Goal: Information Seeking & Learning: Learn about a topic

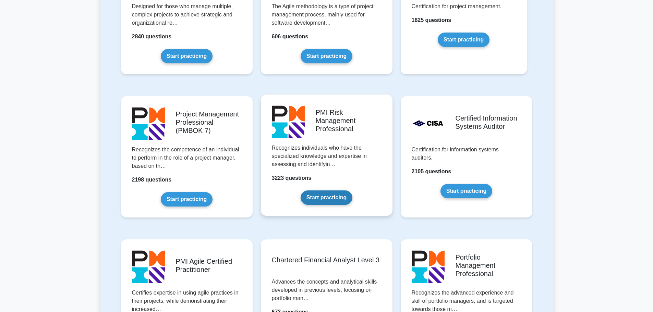
scroll to position [548, 0]
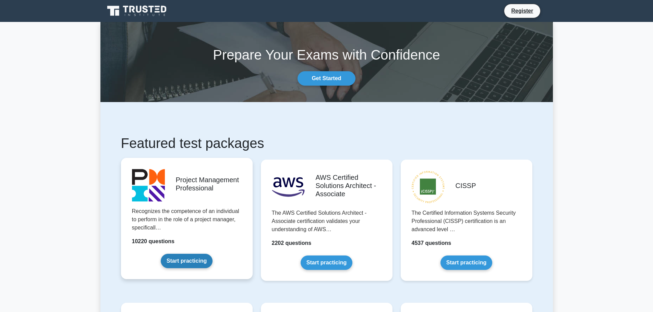
click at [161, 254] on link "Start practicing" at bounding box center [187, 261] width 52 height 14
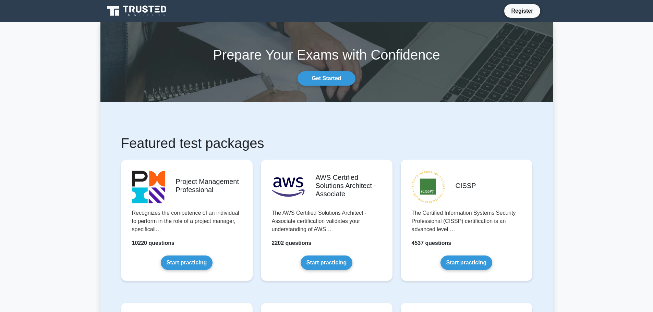
click at [375, 149] on h1 "Featured test packages" at bounding box center [326, 143] width 411 height 16
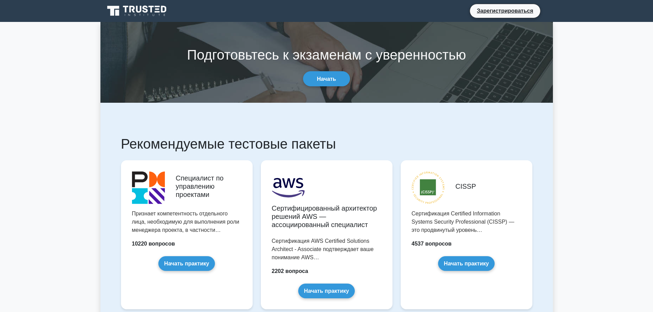
click at [128, 10] on icon at bounding box center [138, 10] width 66 height 13
click at [483, 8] on link "Зарегистрироваться" at bounding box center [505, 11] width 64 height 9
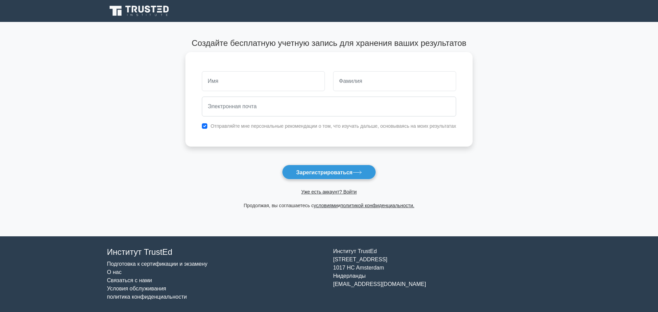
drag, startPoint x: 247, startPoint y: 75, endPoint x: 251, endPoint y: 80, distance: 5.4
click at [247, 77] on input "text" at bounding box center [263, 81] width 123 height 20
type input "Adamis"
click at [367, 88] on input "text" at bounding box center [394, 81] width 123 height 20
type input "Sabirdinov"
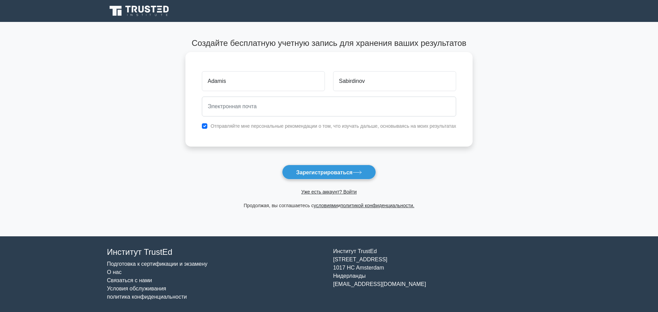
click at [269, 127] on font "Отправляйте мне персональные рекомендации о том, что изучать дальше, основываяс…" at bounding box center [332, 125] width 245 height 5
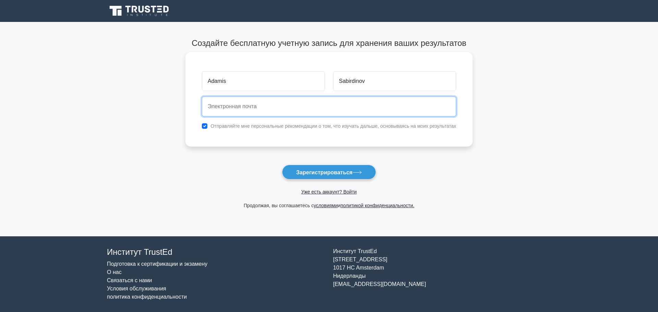
click at [255, 109] on input "email" at bounding box center [329, 107] width 254 height 20
drag, startPoint x: 266, startPoint y: 108, endPoint x: 271, endPoint y: 121, distance: 14.3
click at [267, 108] on input "Adamis.Sabirdinov@cbk.kg" at bounding box center [329, 107] width 254 height 20
type input "Adamis.Sabirdinov.kg"
drag, startPoint x: 185, startPoint y: 107, endPoint x: 178, endPoint y: 108, distance: 6.9
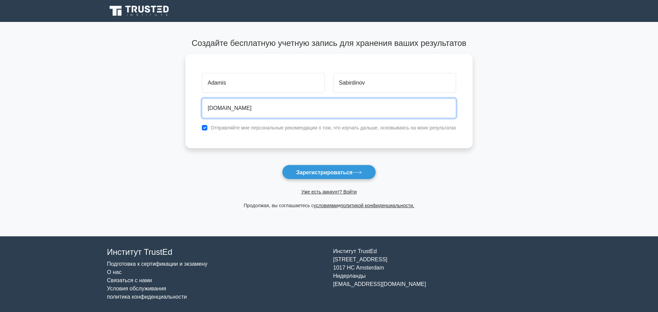
click at [165, 108] on main "Создайте бесплатную учетную запись для хранения ваших результатов Adamis Sabird…" at bounding box center [329, 129] width 658 height 215
type input "workdraks@gmail.com"
click at [282, 165] on button "Зарегистрироваться" at bounding box center [329, 172] width 94 height 15
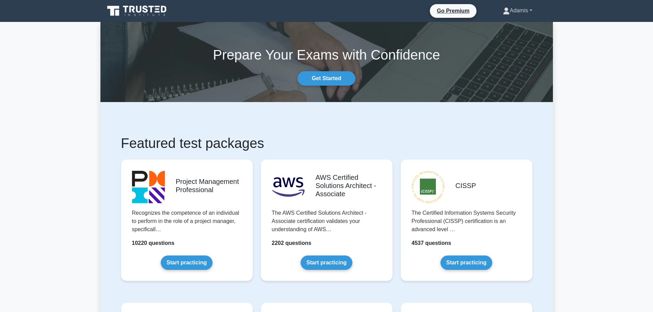
click at [527, 13] on link "Adamis" at bounding box center [517, 11] width 62 height 14
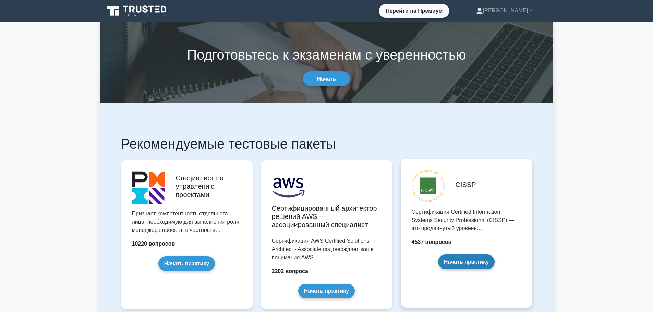
click at [464, 263] on link "Начать практику" at bounding box center [466, 262] width 57 height 15
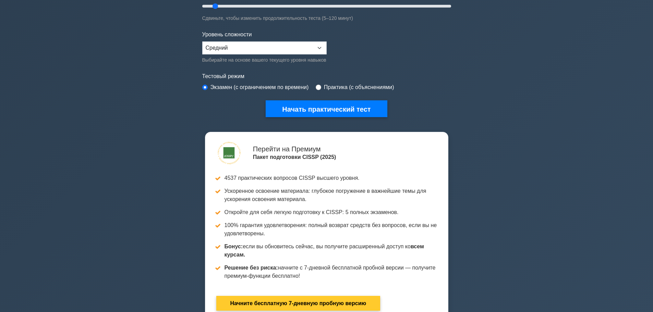
scroll to position [34, 0]
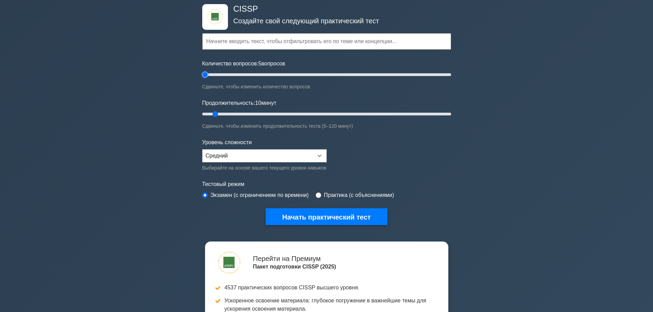
drag, startPoint x: 211, startPoint y: 76, endPoint x: 208, endPoint y: 97, distance: 21.6
type input "5"
click at [202, 77] on input "Количество вопросов: 5 вопросов" at bounding box center [326, 75] width 249 height 8
drag, startPoint x: 214, startPoint y: 114, endPoint x: 609, endPoint y: 122, distance: 395.2
type input "120"
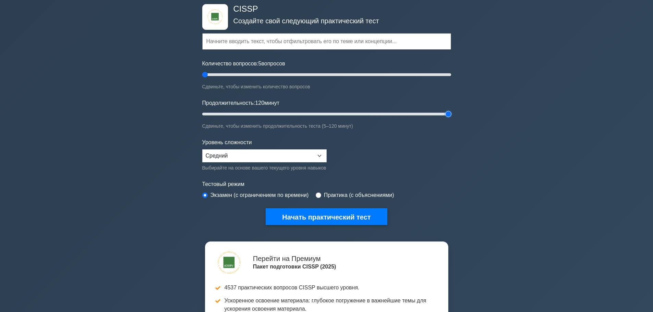
click at [451, 118] on input "Продолжительность: 120 минут" at bounding box center [326, 114] width 249 height 8
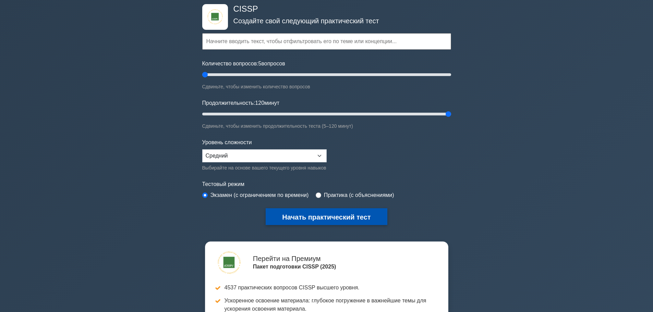
click at [368, 215] on font "Начать практический тест" at bounding box center [326, 218] width 88 height 8
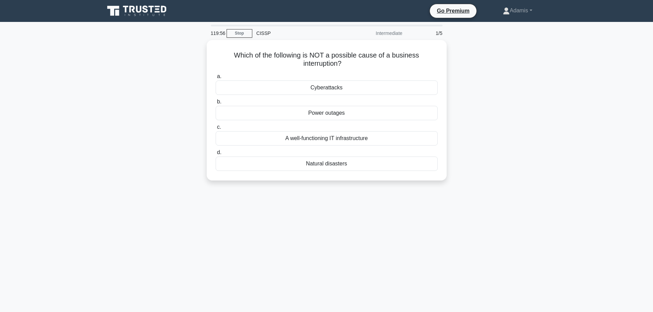
click at [402, 205] on div "119:56 Stop CISSP Intermediate 1/5 Which of the following is NOT a possible cau…" at bounding box center [326, 196] width 452 height 343
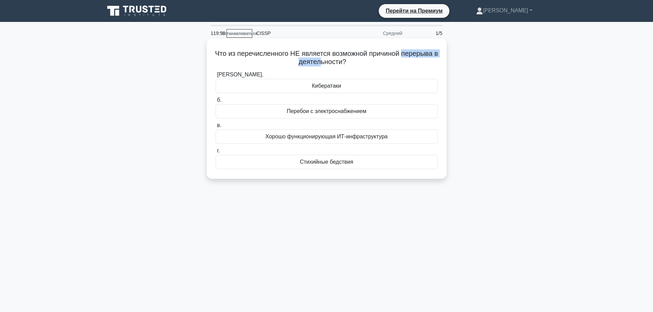
drag, startPoint x: 276, startPoint y: 62, endPoint x: 376, endPoint y: 66, distance: 99.8
click at [341, 59] on h5 "Что из перечисленного НЕ является возможной причиной перерыва в деятельности? .…" at bounding box center [326, 57] width 223 height 17
click at [397, 66] on h5 "Что из перечисленного НЕ является возможной причиной перерыва в деятельности? .…" at bounding box center [326, 57] width 223 height 17
click at [328, 160] on font "Стихийные бедствия" at bounding box center [326, 162] width 53 height 6
click at [216, 153] on input "г. Стихийные бедствия" at bounding box center [216, 151] width 0 height 4
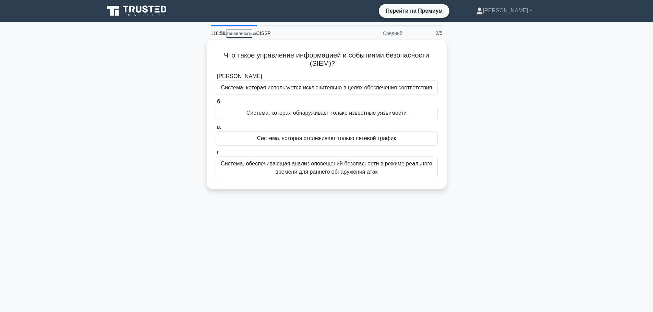
click at [521, 80] on div "Что такое управление информацией и событиями безопасности (SIEM)? .spinner_0XTQ…" at bounding box center [326, 118] width 452 height 157
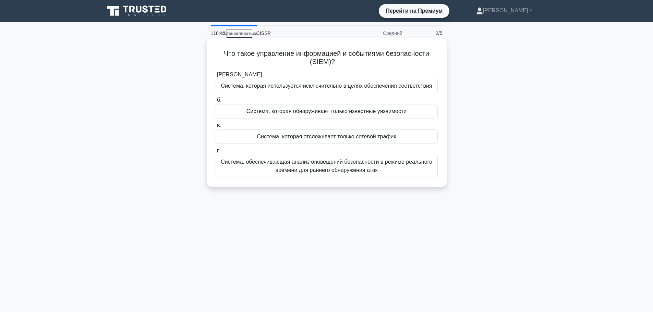
click at [338, 173] on font "Система, обеспечивающая анализ оповещений безопасности в режиме реального време…" at bounding box center [326, 166] width 211 height 14
click at [216, 153] on input "г. Система, обеспечивающая анализ оповещений безопасности в режиме реального вр…" at bounding box center [216, 151] width 0 height 4
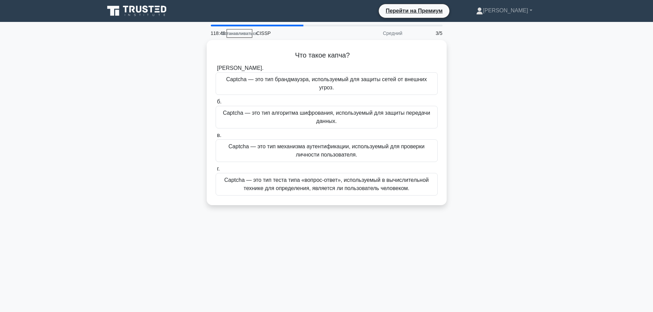
click at [412, 259] on div "118:40 Останавливаться CISSP Средний 3/5 Что такое капча? .spinner_0XTQ{transfo…" at bounding box center [326, 196] width 452 height 343
click at [372, 146] on font "Captcha — это тип механизма аутентификации, используемый для проверки личности …" at bounding box center [327, 149] width 216 height 16
click at [216, 136] on input "в. Captcha — это тип механизма аутентификации, используемый для проверки личнос…" at bounding box center [216, 134] width 0 height 4
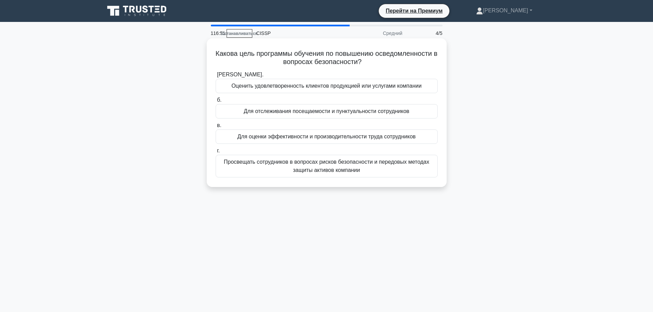
click at [309, 166] on font "Просвещать сотрудников в вопросах рисков безопасности и передовых методах защит…" at bounding box center [327, 166] width 216 height 16
click at [216, 153] on input "г. Просвещать сотрудников в вопросах рисков безопасности и передовых методах за…" at bounding box center [216, 151] width 0 height 4
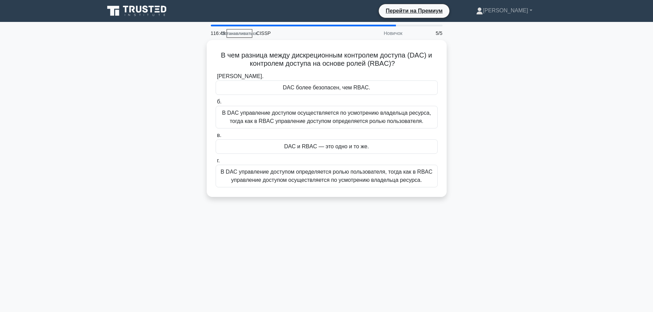
drag, startPoint x: 471, startPoint y: 98, endPoint x: 447, endPoint y: 60, distance: 45.1
click at [448, 60] on div "В чем разница между дискреционным контролем доступа (DAC) и контролем доступа н…" at bounding box center [326, 122] width 452 height 165
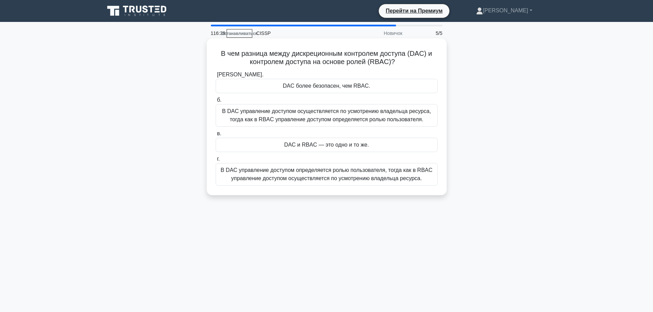
click at [345, 135] on label "в. DAC и RBAC — это одно и то же." at bounding box center [327, 141] width 222 height 23
click at [216, 135] on input "в. DAC и RBAC — это одно и то же." at bounding box center [216, 134] width 0 height 4
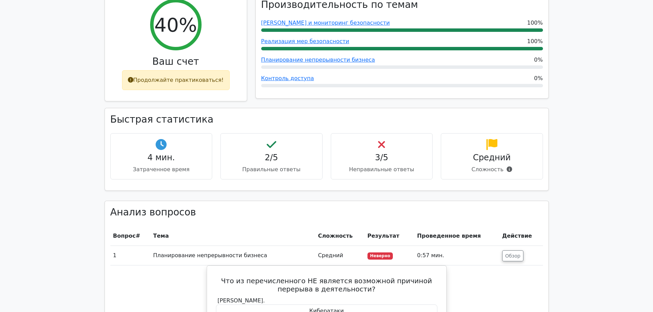
scroll to position [308, 0]
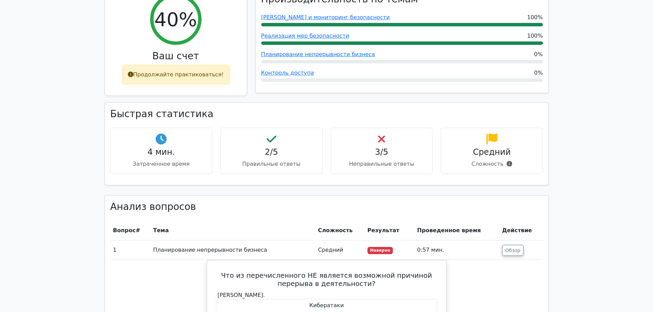
click at [386, 153] on font "3/5" at bounding box center [381, 152] width 13 height 10
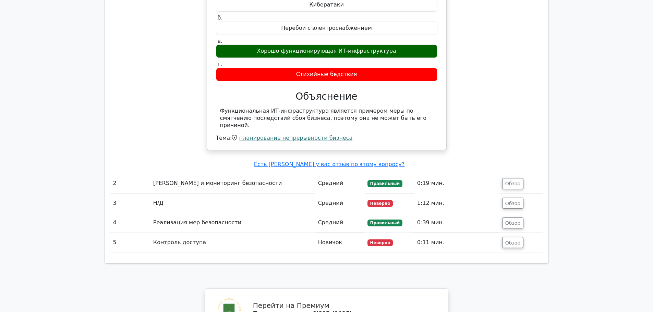
scroll to position [465, 0]
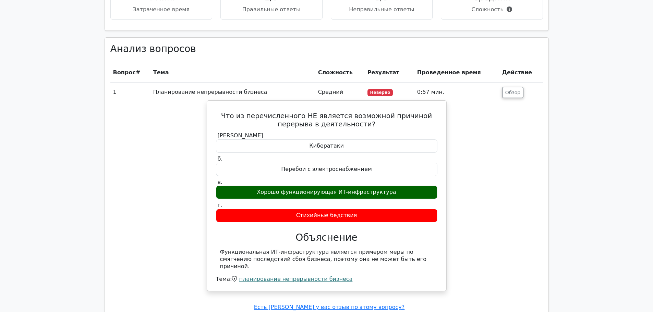
click at [341, 147] on font "Кибератаки" at bounding box center [326, 146] width 35 height 7
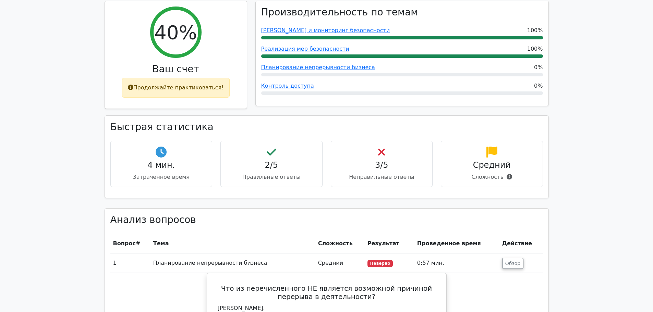
scroll to position [293, 0]
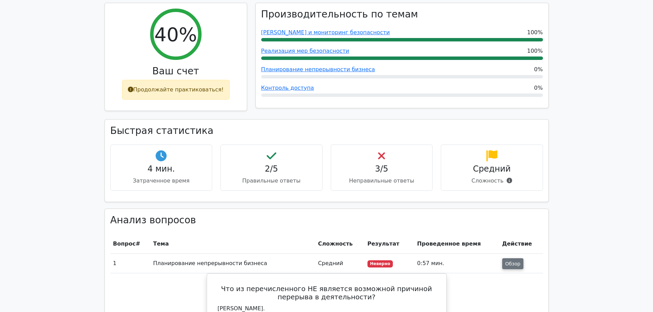
click at [506, 265] on font "Обзор" at bounding box center [512, 263] width 15 height 5
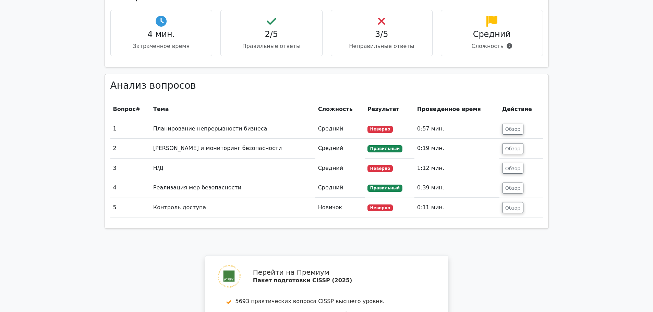
scroll to position [465, 0]
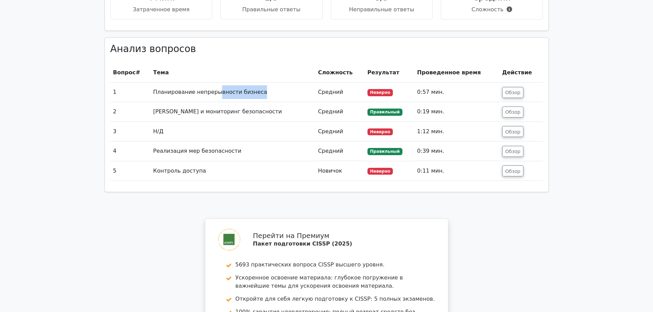
drag, startPoint x: 231, startPoint y: 96, endPoint x: 258, endPoint y: 96, distance: 27.8
click at [258, 96] on td "Планирование непрерывности бизнеса" at bounding box center [232, 93] width 165 height 20
click at [261, 98] on td "Планирование непрерывности бизнеса" at bounding box center [232, 93] width 165 height 20
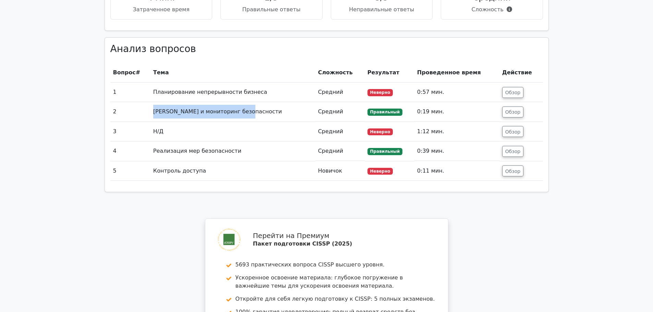
drag, startPoint x: 158, startPoint y: 114, endPoint x: 246, endPoint y: 113, distance: 88.4
click at [246, 113] on td "[PERSON_NAME] и мониторинг безопасности" at bounding box center [232, 112] width 165 height 20
drag, startPoint x: 262, startPoint y: 116, endPoint x: 349, endPoint y: 114, distance: 87.1
click at [262, 116] on td "[PERSON_NAME] и мониторинг безопасности" at bounding box center [232, 112] width 165 height 20
click at [515, 114] on font "Обзор" at bounding box center [512, 111] width 15 height 5
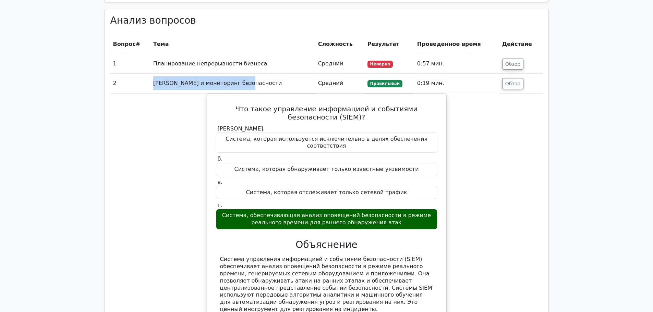
scroll to position [430, 0]
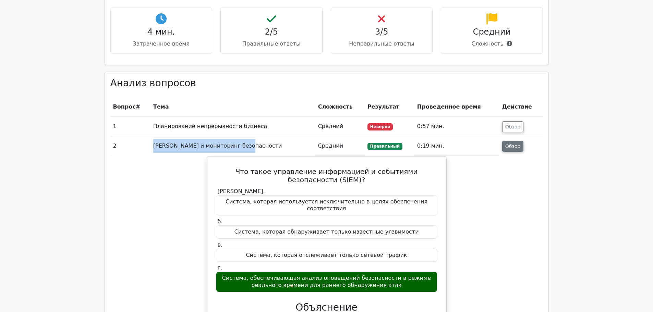
click at [508, 149] on font "Обзор" at bounding box center [512, 146] width 15 height 5
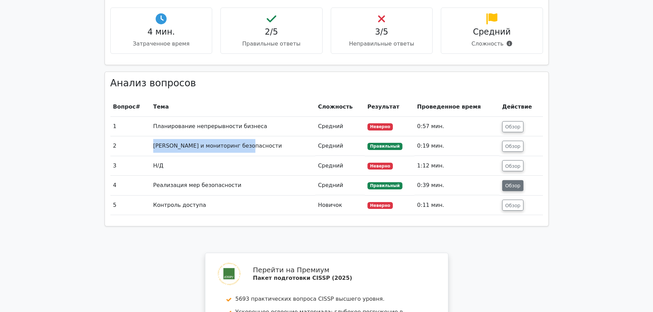
click at [507, 186] on font "Обзор" at bounding box center [512, 185] width 15 height 5
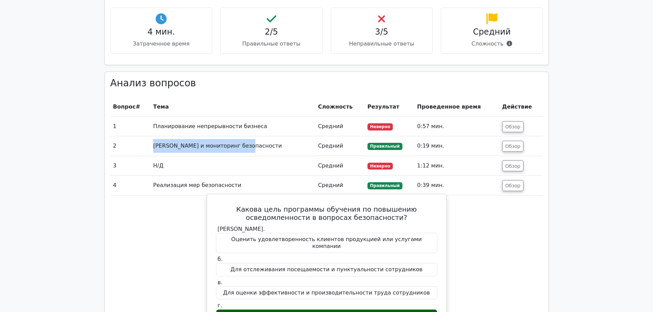
scroll to position [499, 0]
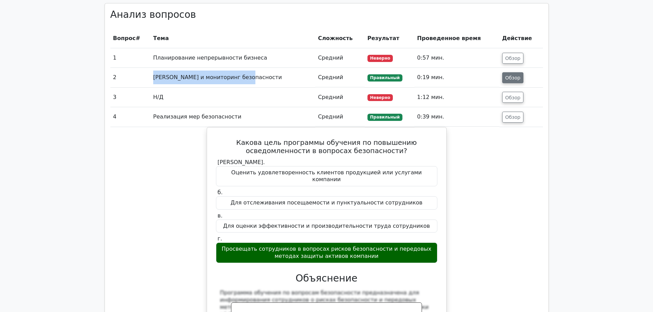
click at [512, 83] on button "Обзор" at bounding box center [513, 77] width 22 height 11
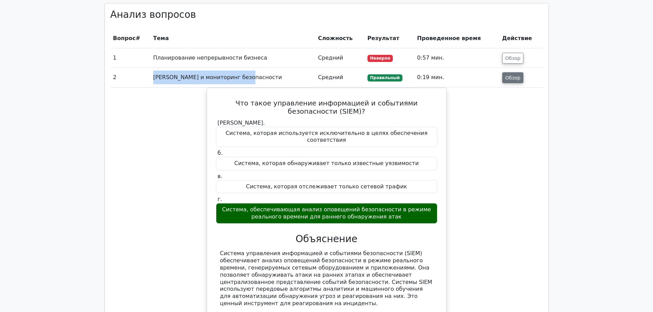
click at [506, 75] on button "Обзор" at bounding box center [513, 77] width 22 height 11
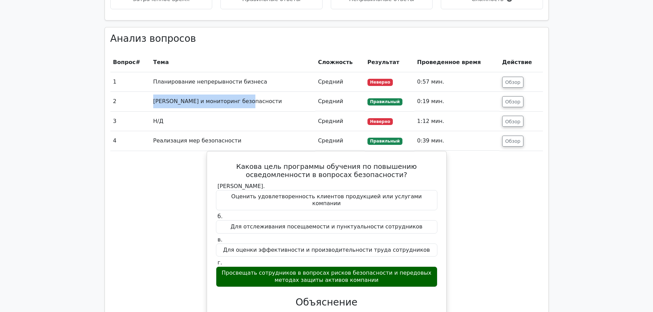
scroll to position [430, 0]
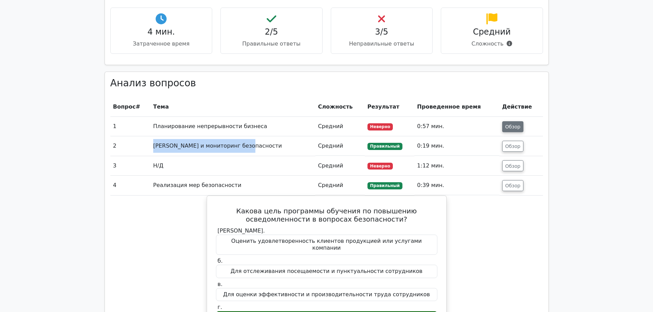
click at [513, 126] on font "Обзор" at bounding box center [512, 126] width 15 height 5
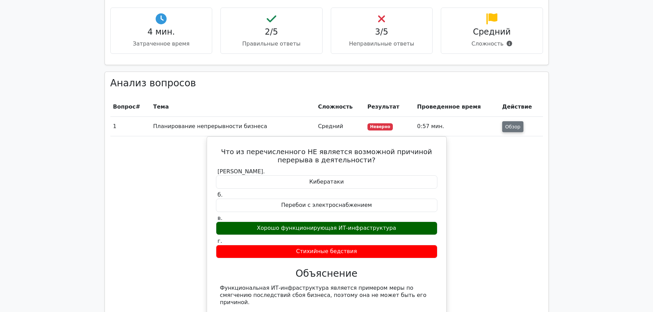
click at [507, 129] on font "Обзор" at bounding box center [512, 126] width 15 height 5
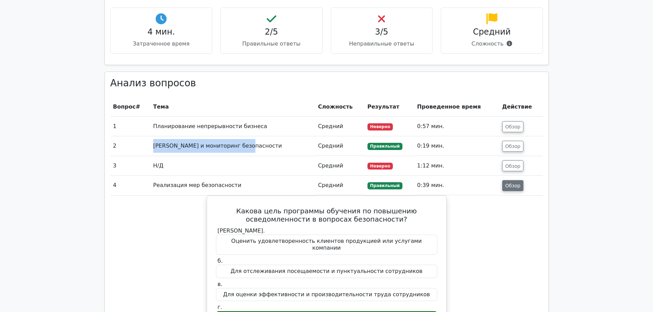
click at [508, 186] on font "Обзор" at bounding box center [512, 185] width 15 height 5
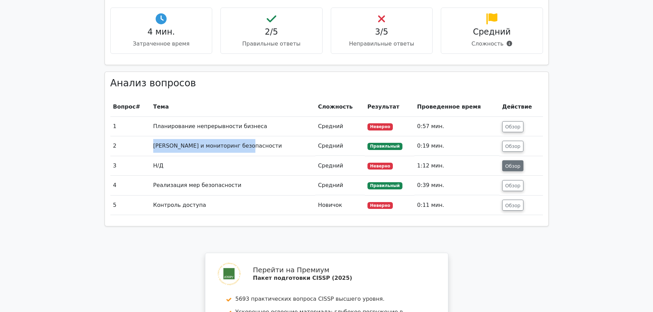
click at [513, 169] on font "Обзор" at bounding box center [512, 165] width 15 height 5
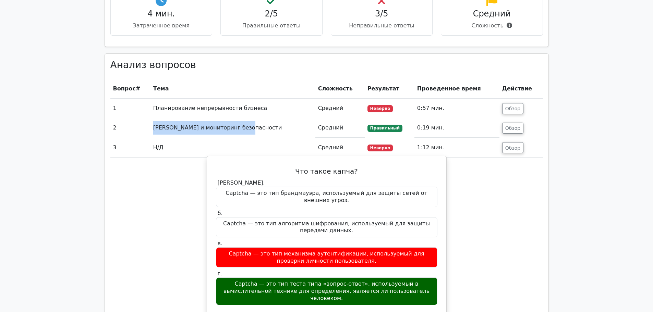
scroll to position [465, 0]
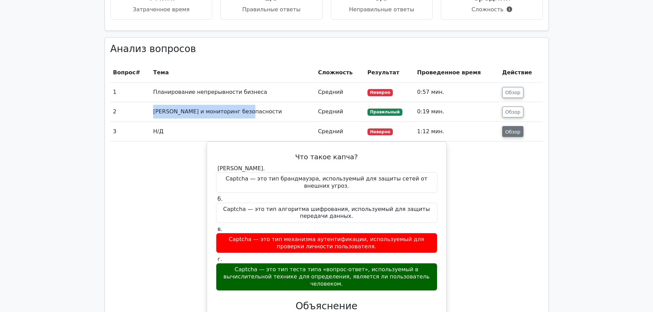
click at [508, 134] on font "Обзор" at bounding box center [512, 131] width 15 height 5
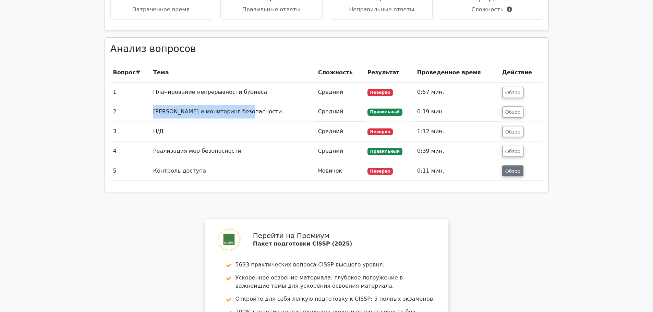
click at [514, 172] on font "Обзор" at bounding box center [512, 170] width 15 height 5
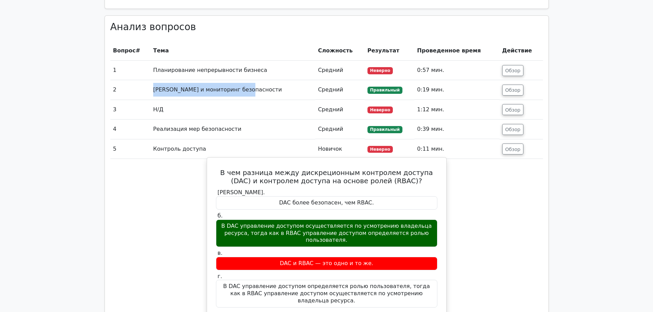
scroll to position [499, 0]
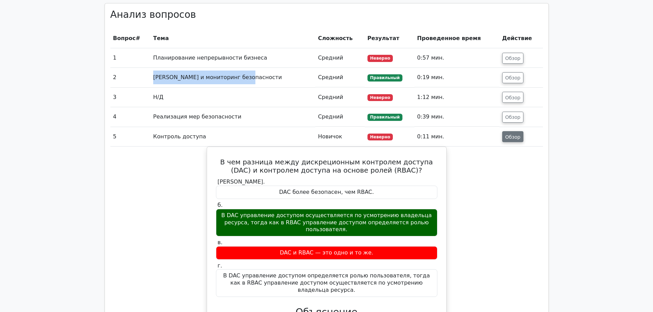
click at [511, 137] on font "Обзор" at bounding box center [512, 136] width 15 height 5
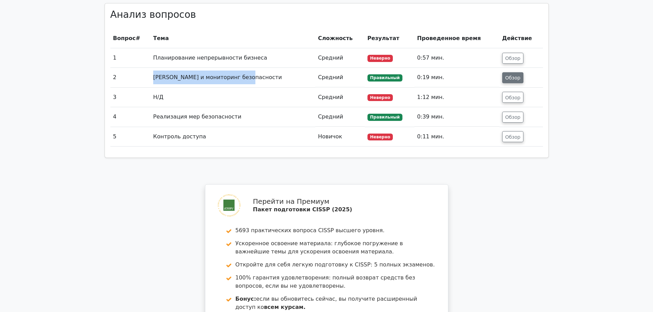
click at [513, 80] on font "Обзор" at bounding box center [512, 77] width 15 height 5
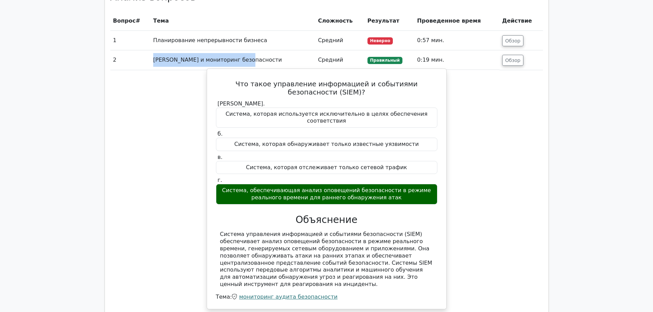
scroll to position [533, 0]
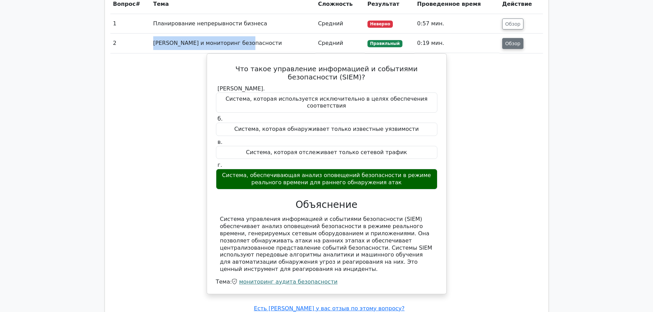
click at [515, 45] on font "Обзор" at bounding box center [512, 43] width 15 height 5
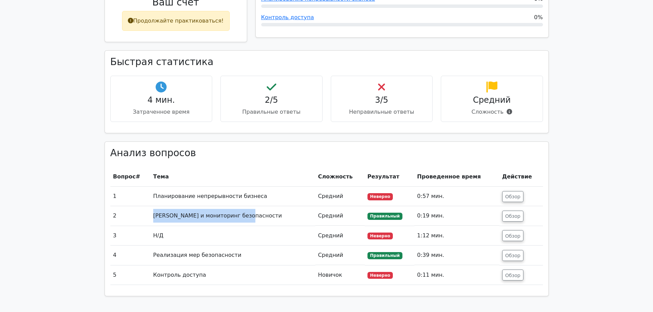
scroll to position [362, 0]
